Goal: Information Seeking & Learning: Learn about a topic

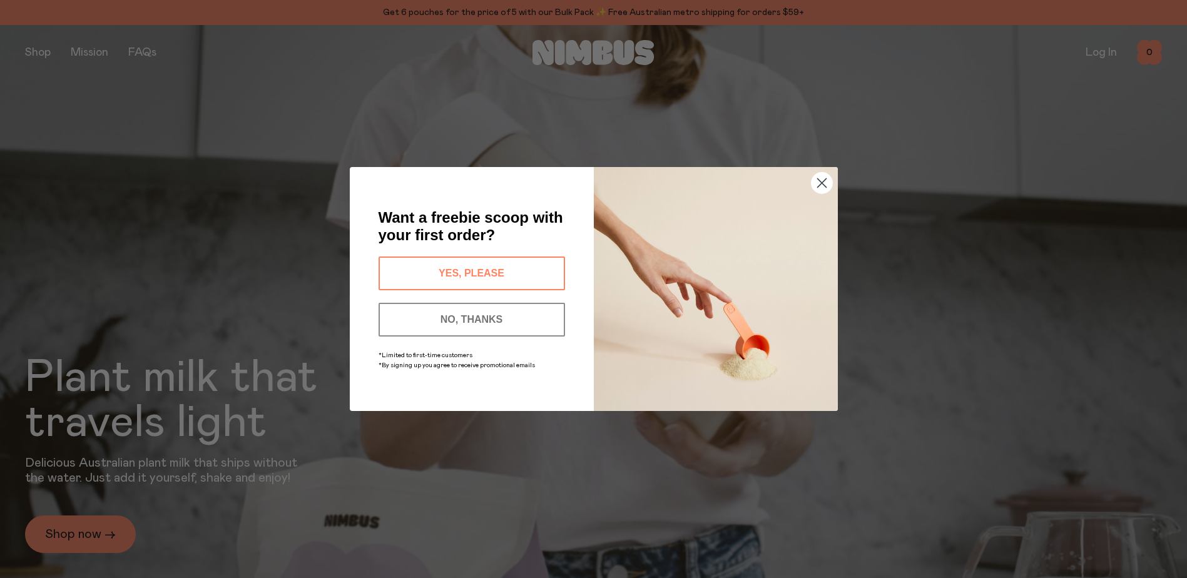
click at [823, 179] on circle "Close dialog" at bounding box center [821, 183] width 21 height 21
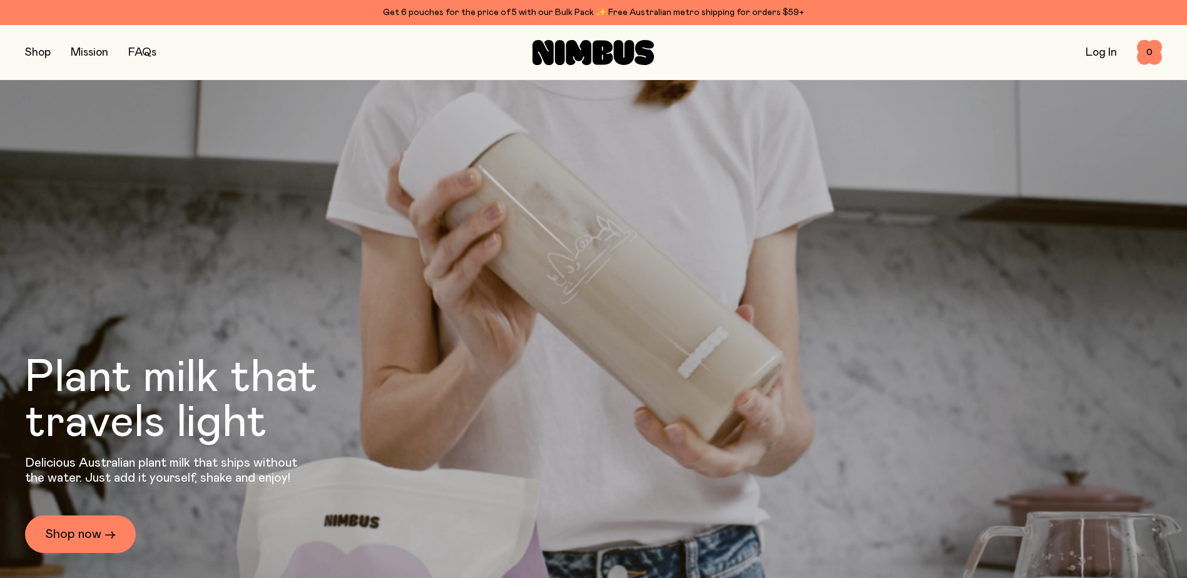
click at [141, 56] on link "FAQs" at bounding box center [142, 52] width 28 height 11
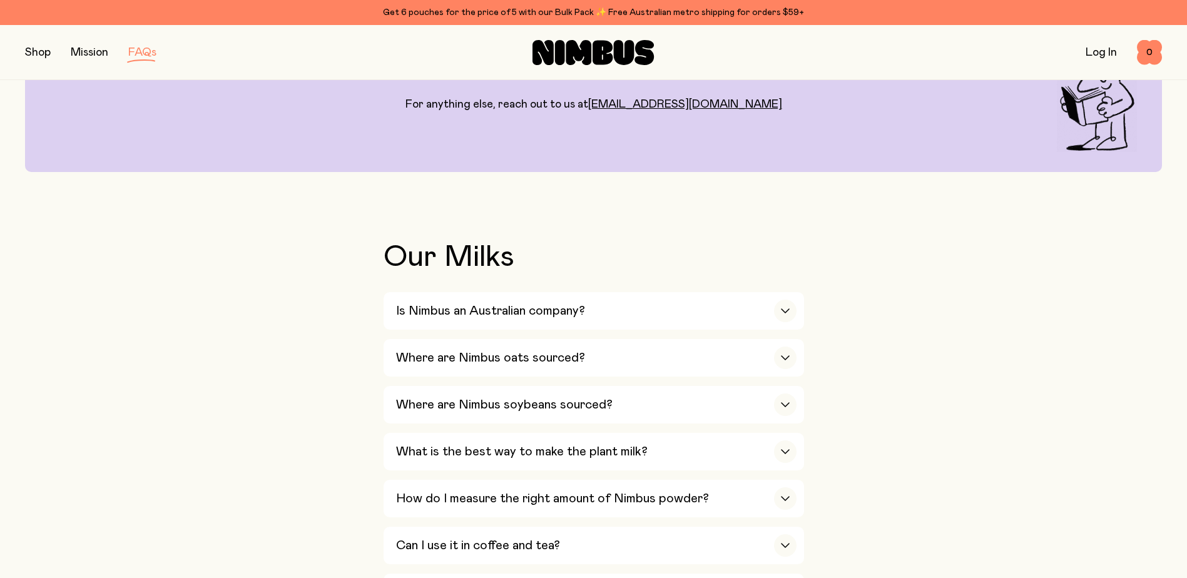
scroll to position [131, 0]
click at [601, 496] on h3 "How do I measure the right amount of Nimbus powder?" at bounding box center [552, 498] width 313 height 15
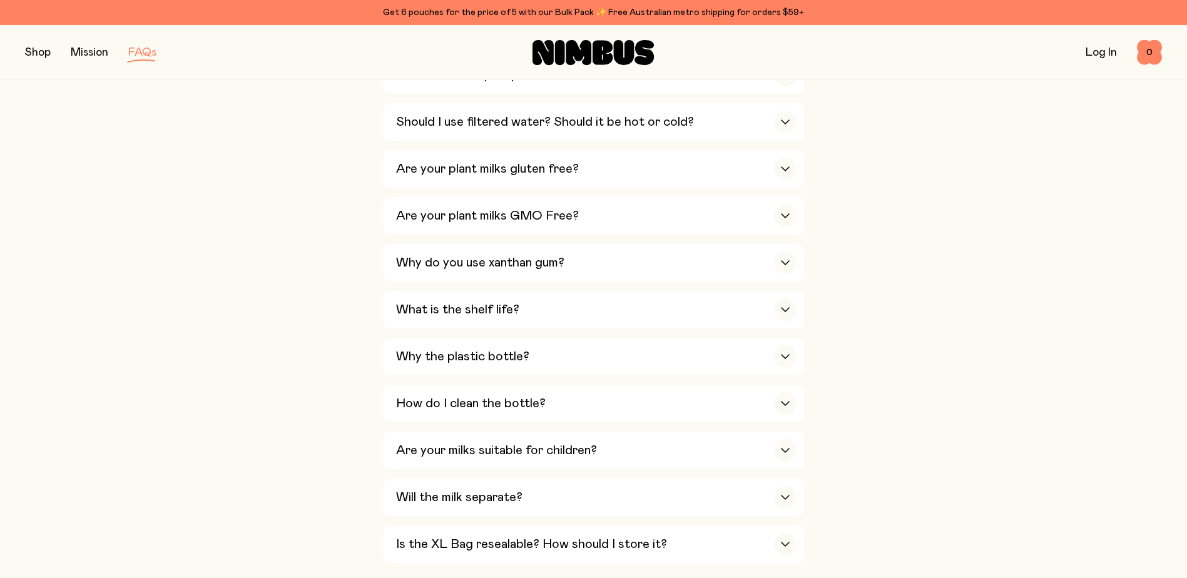
scroll to position [774, 0]
click at [676, 269] on div "Why do you use xanthan gum?" at bounding box center [596, 262] width 401 height 38
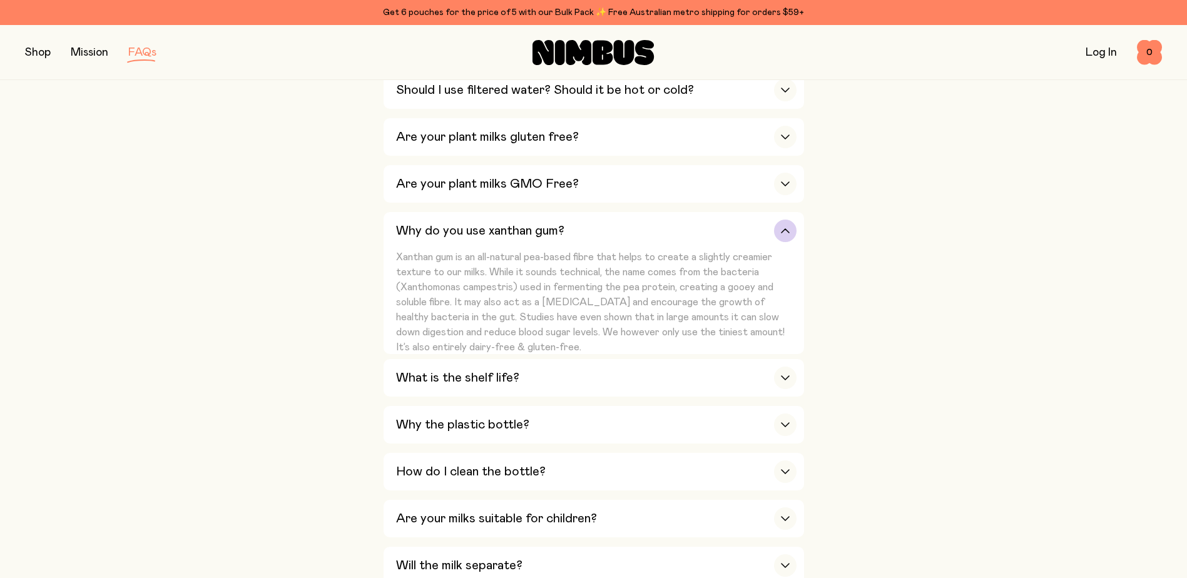
scroll to position [735, 0]
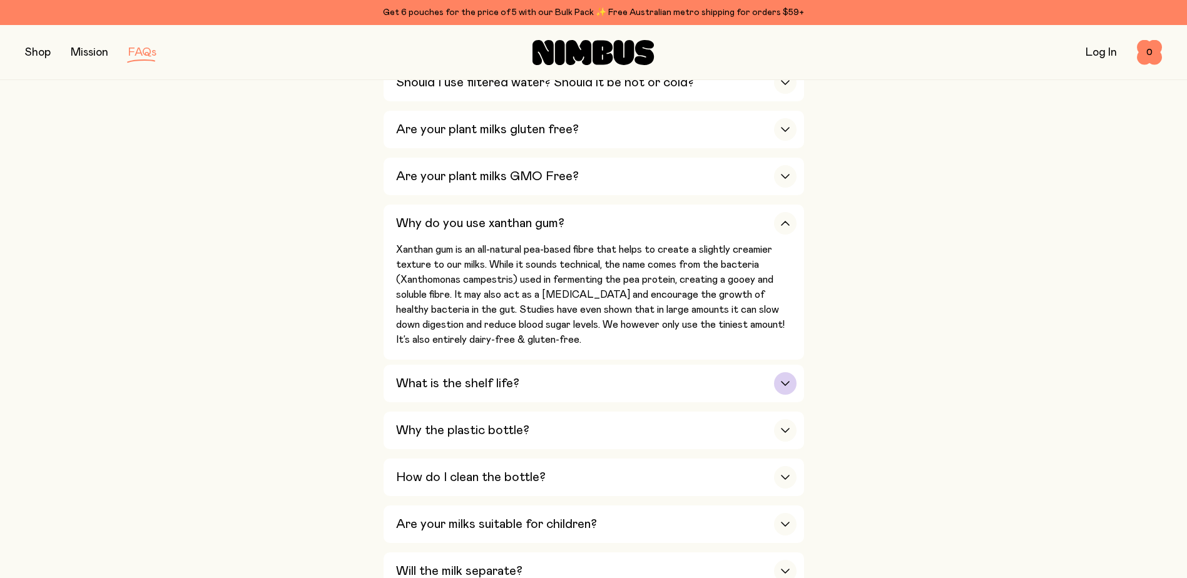
click at [529, 378] on div "What is the shelf life?" at bounding box center [596, 384] width 401 height 38
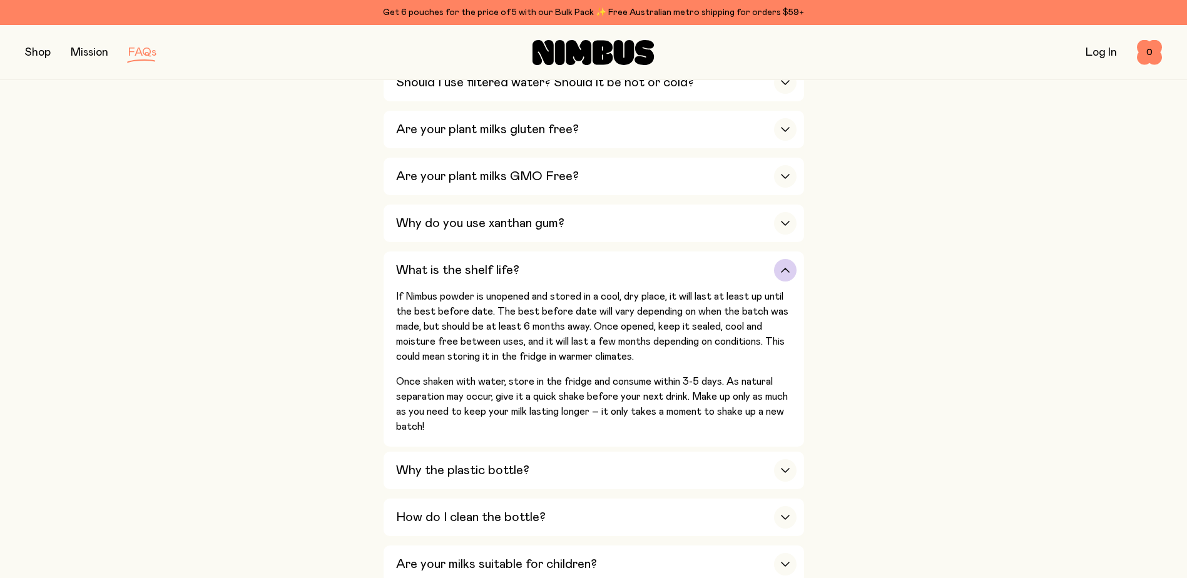
click at [529, 378] on p "Once shaken with water, store in the fridge and consume within 3-5 days. As nat…" at bounding box center [596, 404] width 401 height 60
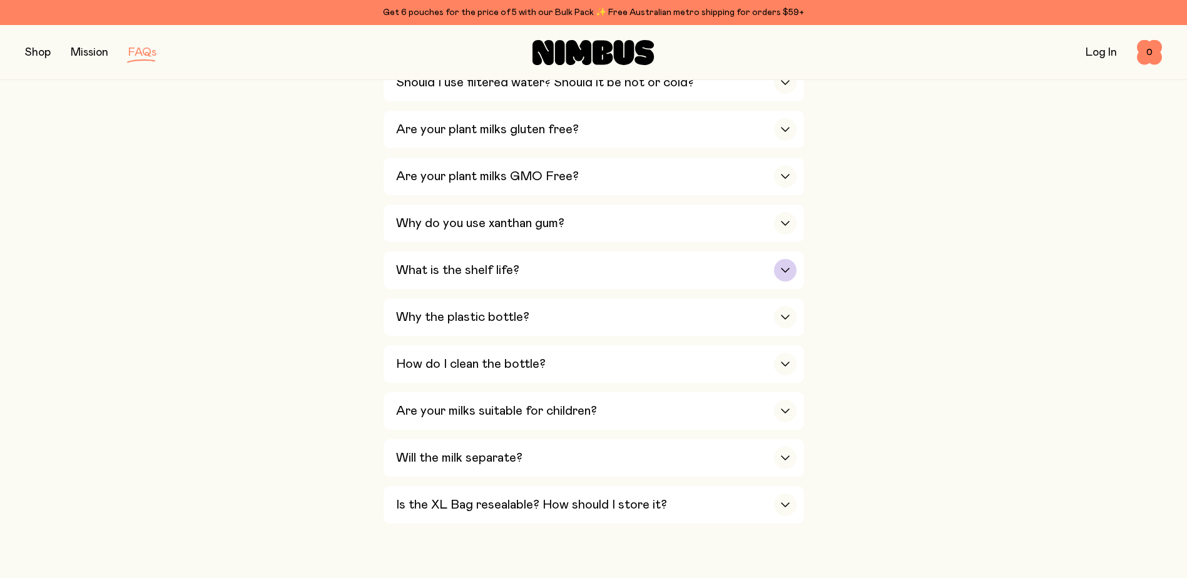
click at [597, 273] on div "What is the shelf life?" at bounding box center [596, 271] width 401 height 38
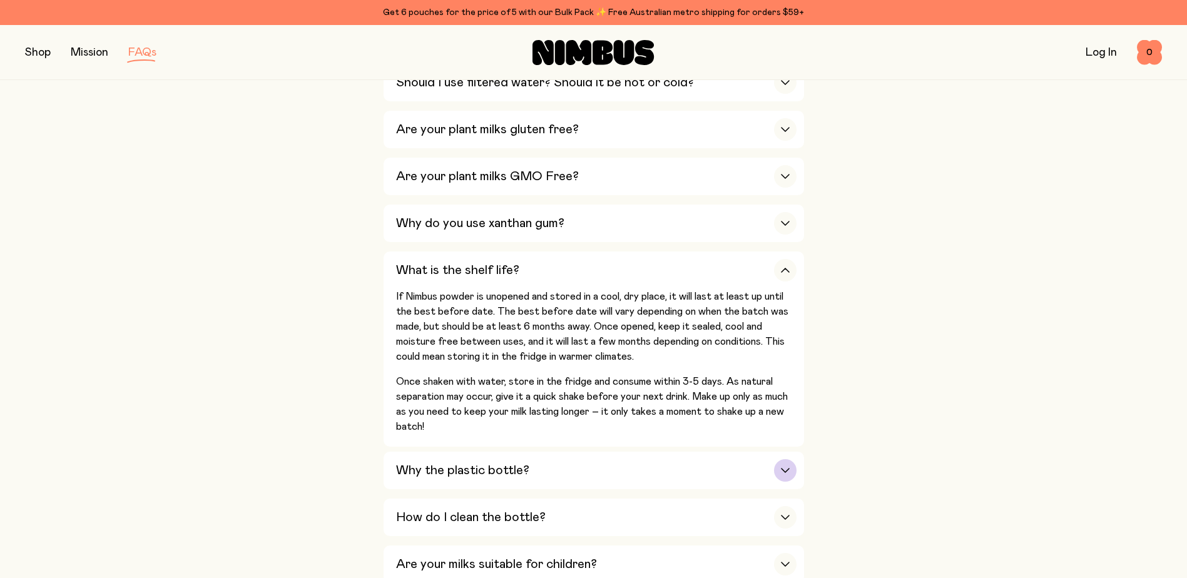
click at [406, 463] on h3 "Why the plastic bottle?" at bounding box center [462, 470] width 133 height 15
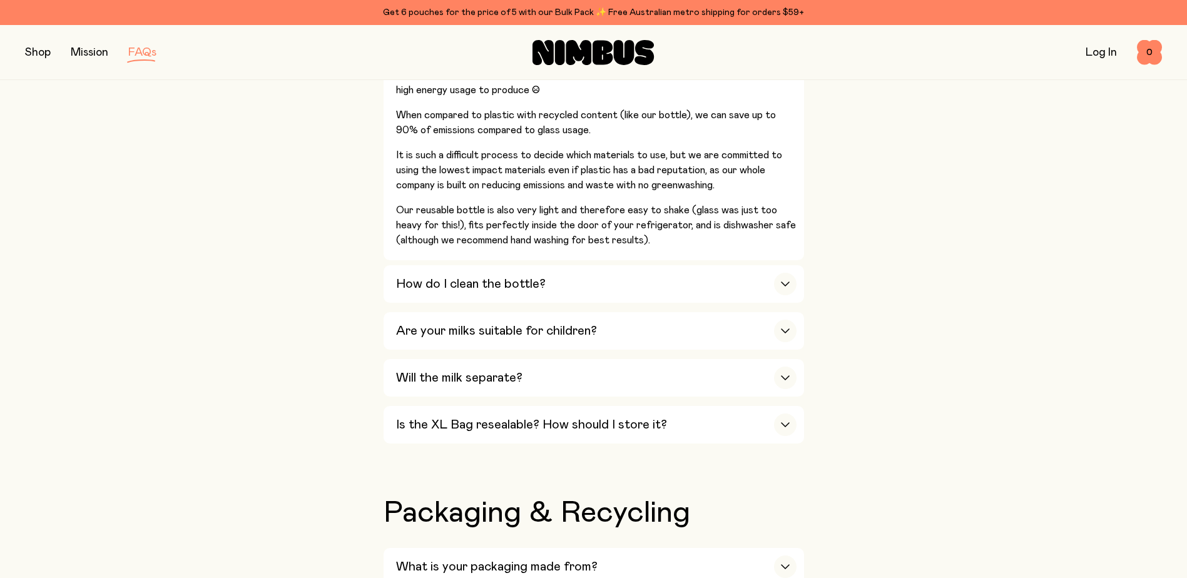
scroll to position [1145, 0]
click at [431, 419] on h3 "Is the XL Bag resealable? How should I store it?" at bounding box center [531, 423] width 271 height 15
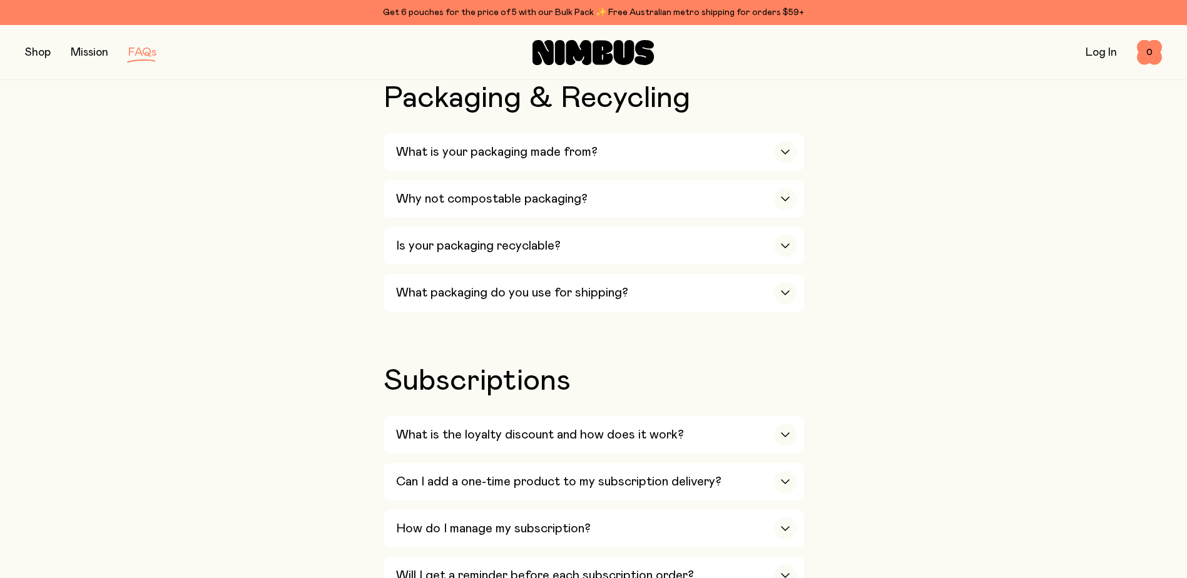
scroll to position [1299, 0]
click at [481, 426] on h3 "What is the loyalty discount and how does it work?" at bounding box center [540, 433] width 288 height 15
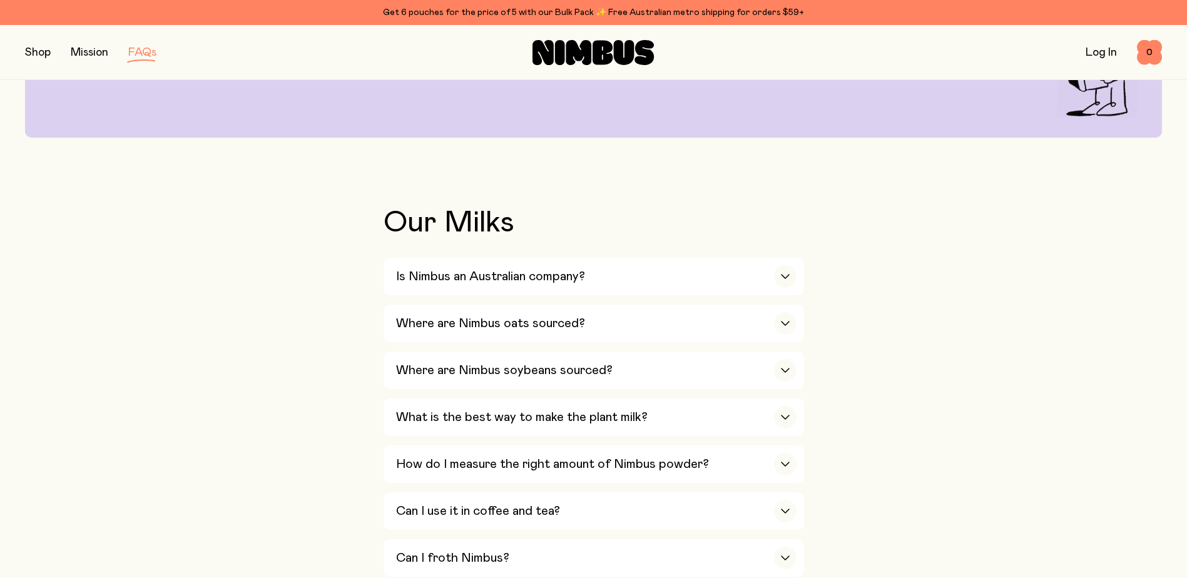
scroll to position [0, 0]
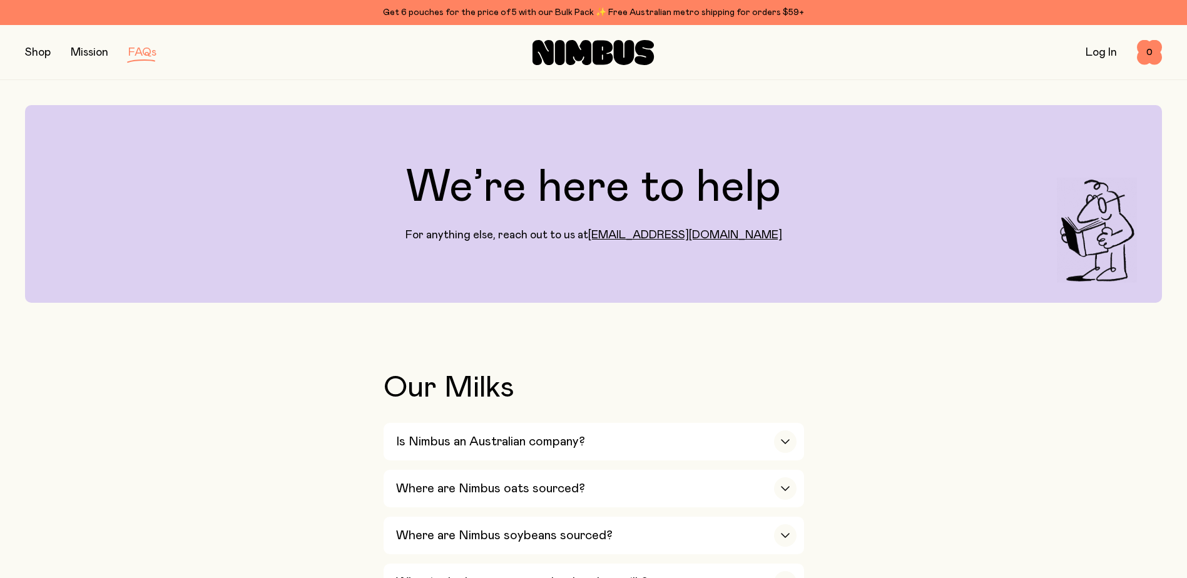
click at [44, 60] on button "button" at bounding box center [38, 53] width 26 height 18
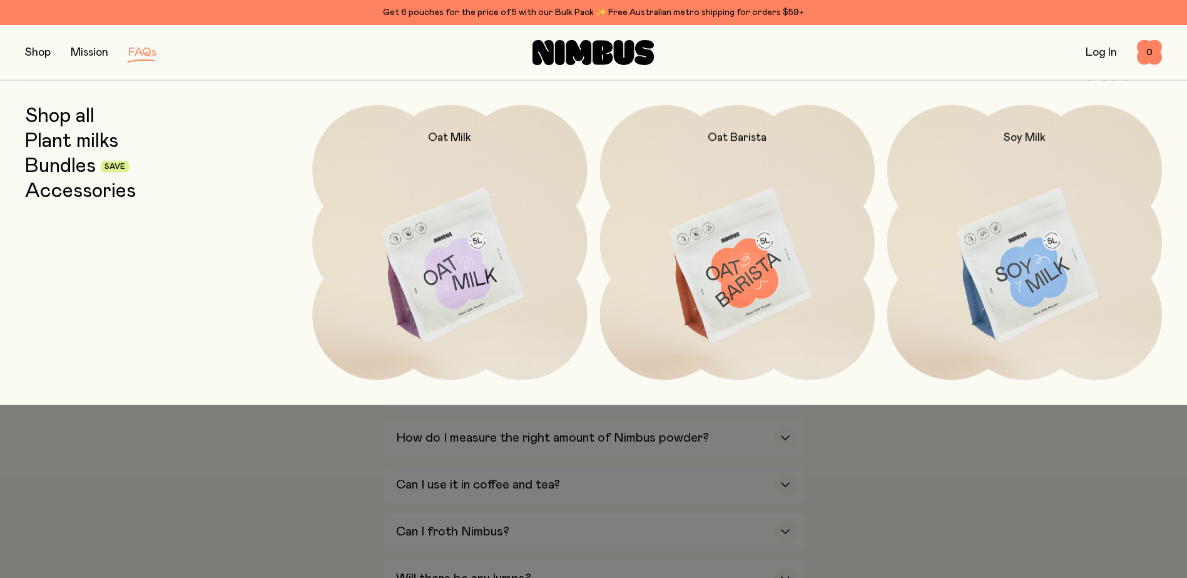
scroll to position [192, 0]
click at [85, 115] on link "Shop all" at bounding box center [59, 116] width 69 height 23
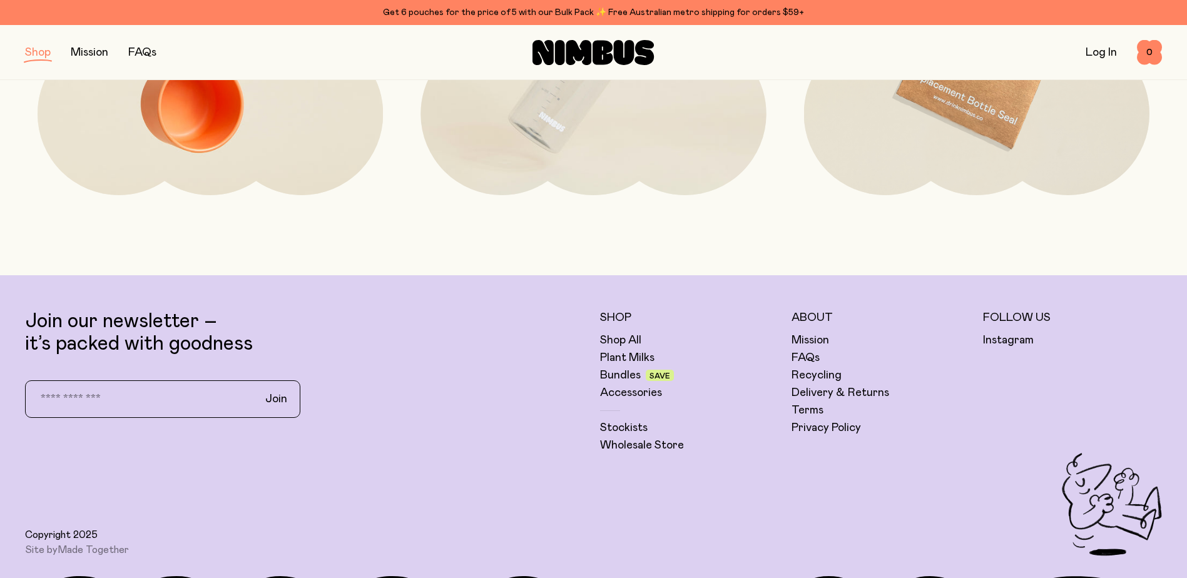
scroll to position [2620, 0]
click at [638, 423] on link "Stockists" at bounding box center [624, 427] width 48 height 15
